Goal: Navigation & Orientation: Understand site structure

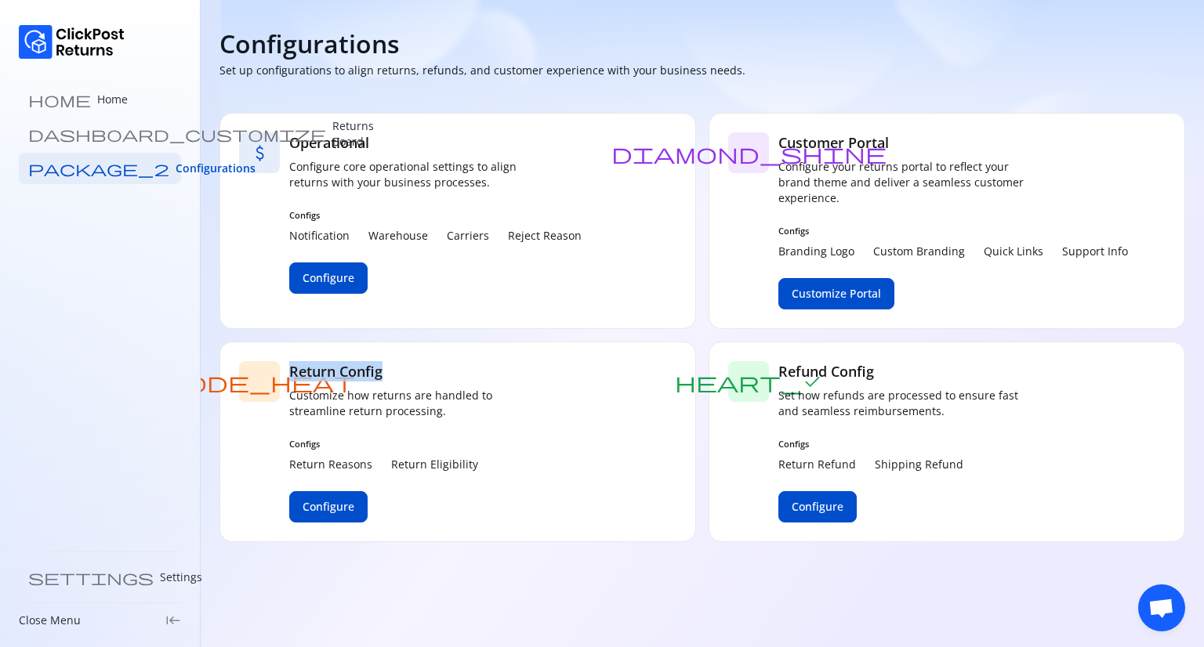
drag, startPoint x: 395, startPoint y: 371, endPoint x: 285, endPoint y: 374, distance: 109.8
click at [285, 374] on div "mode_heat Return Config Customize how returns are handled to streamline return …" at bounding box center [457, 442] width 477 height 201
copy h5 "Return Config"
drag, startPoint x: 887, startPoint y: 374, endPoint x: 778, endPoint y: 378, distance: 109.0
click at [778, 378] on h5 "Refund Config" at bounding box center [903, 371] width 251 height 20
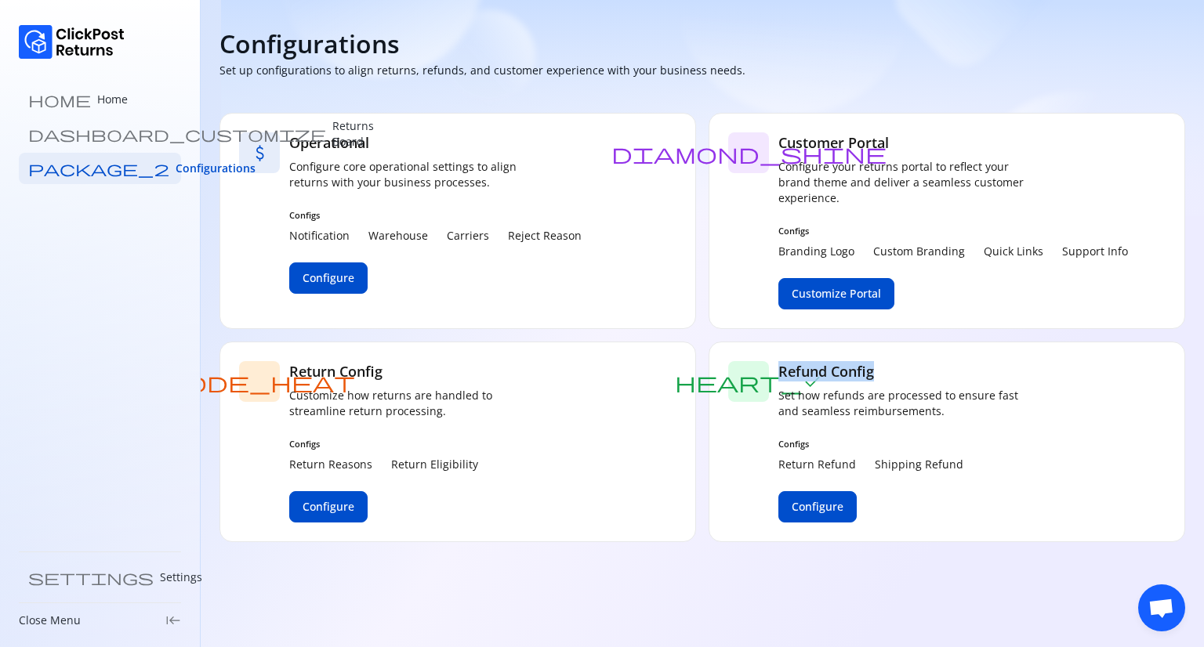
copy h5 "Refund Config"
drag, startPoint x: 898, startPoint y: 139, endPoint x: 781, endPoint y: 143, distance: 117.7
click at [781, 143] on h5 "Customer Portal" at bounding box center [953, 142] width 350 height 20
copy h5 "Customer Portal"
drag, startPoint x: 378, startPoint y: 142, endPoint x: 290, endPoint y: 137, distance: 87.9
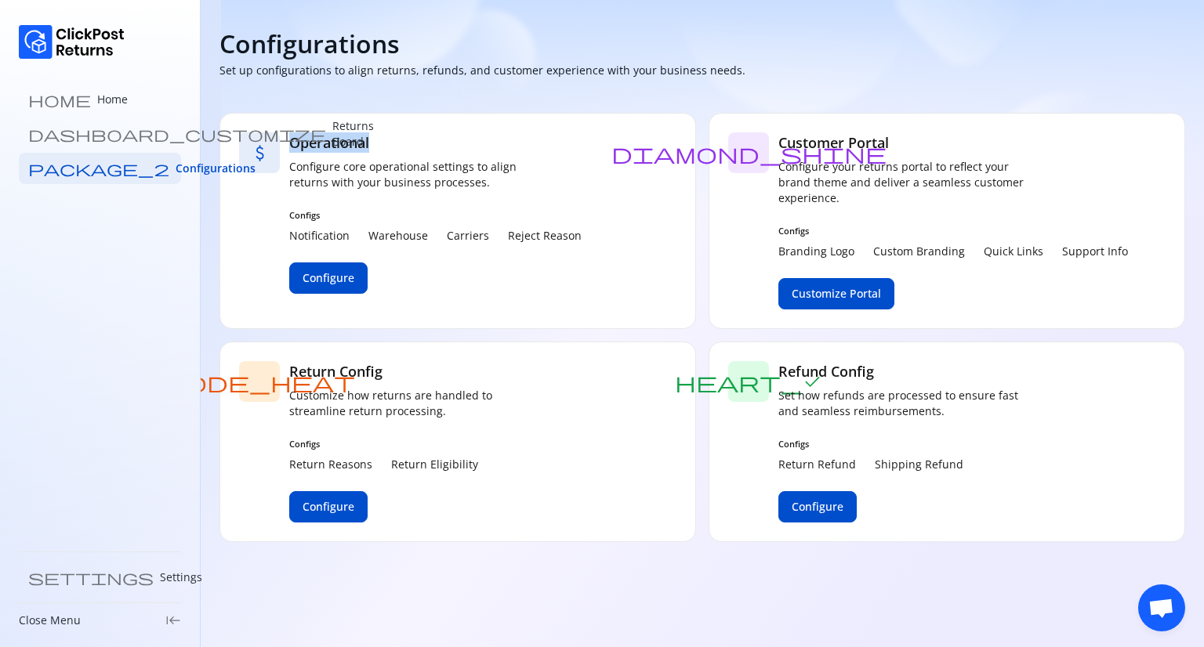
click at [290, 137] on h5 "Operational" at bounding box center [435, 142] width 292 height 20
copy h5 "Operational"
click at [332, 129] on p "Returns Board" at bounding box center [353, 133] width 42 height 31
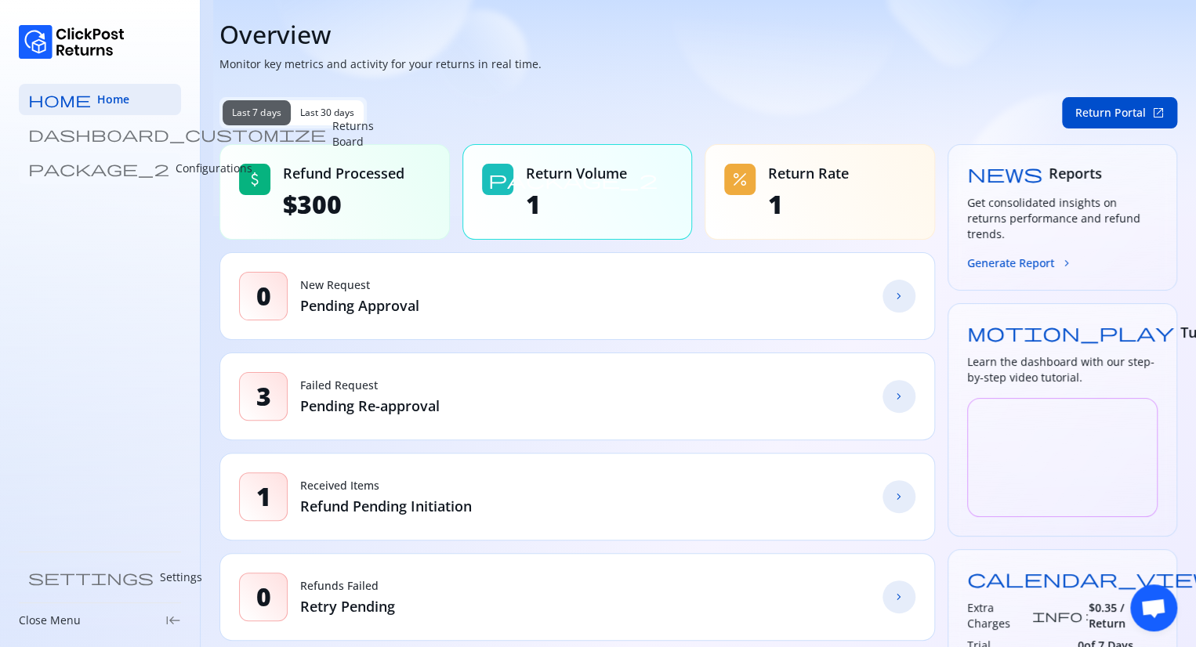
click at [176, 168] on p "Configurations" at bounding box center [214, 169] width 77 height 16
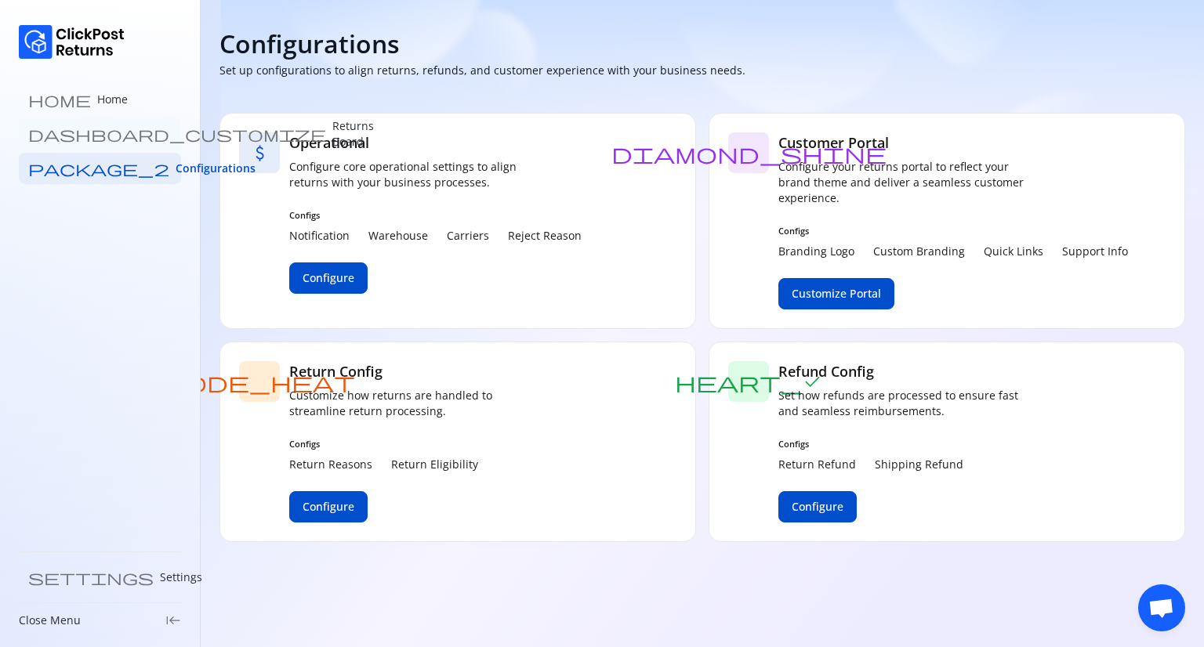
click at [332, 137] on p "Returns Board" at bounding box center [353, 133] width 42 height 31
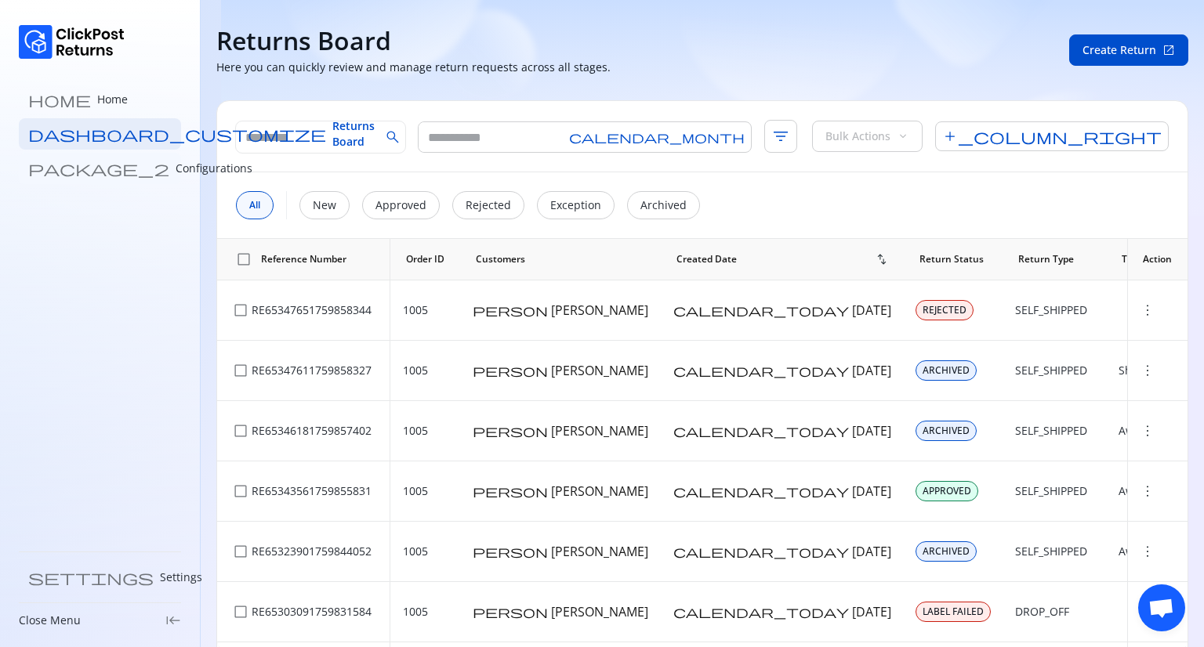
click at [176, 173] on p "Configurations" at bounding box center [214, 169] width 77 height 16
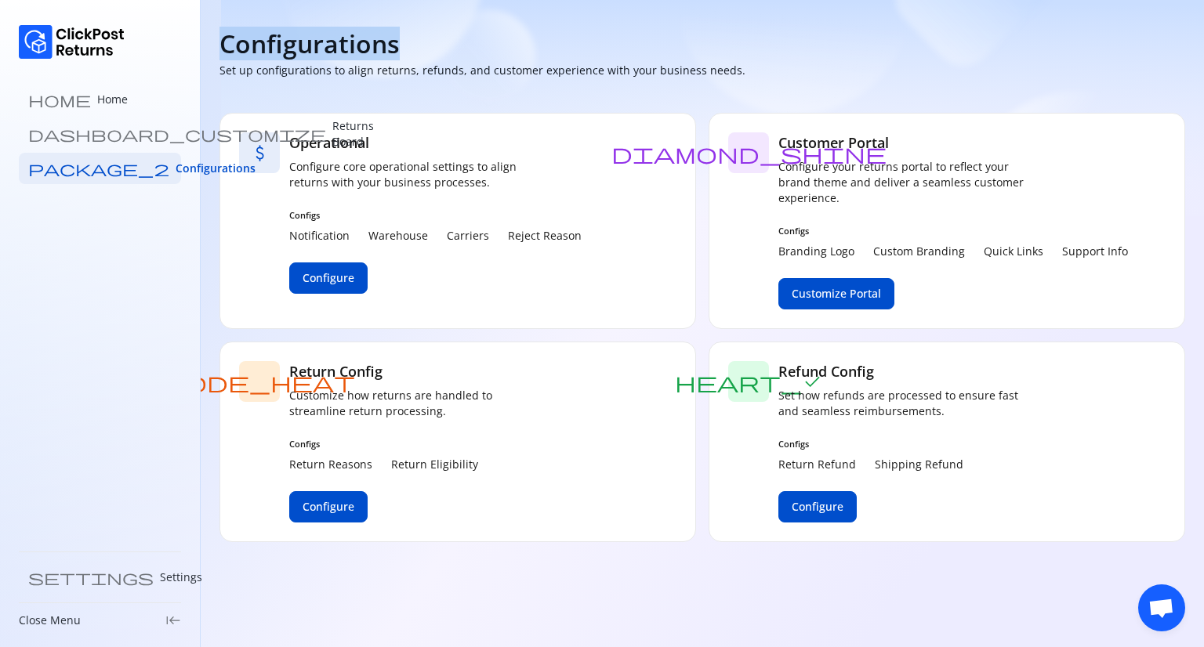
drag, startPoint x: 405, startPoint y: 47, endPoint x: 223, endPoint y: 53, distance: 182.7
click at [223, 53] on div "Configurations" at bounding box center [482, 43] width 526 height 31
copy h4 "Configurations"
click at [176, 168] on span "Configurations" at bounding box center [216, 169] width 80 height 16
